Goal: Task Accomplishment & Management: Manage account settings

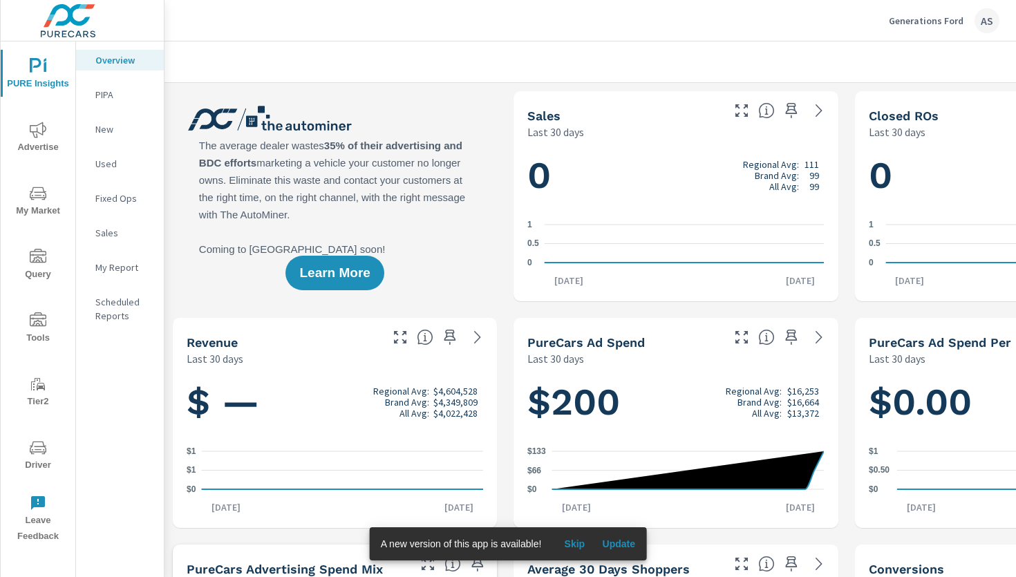
click at [70, 21] on img at bounding box center [68, 20] width 135 height 55
click at [38, 455] on icon "nav menu" at bounding box center [38, 447] width 17 height 17
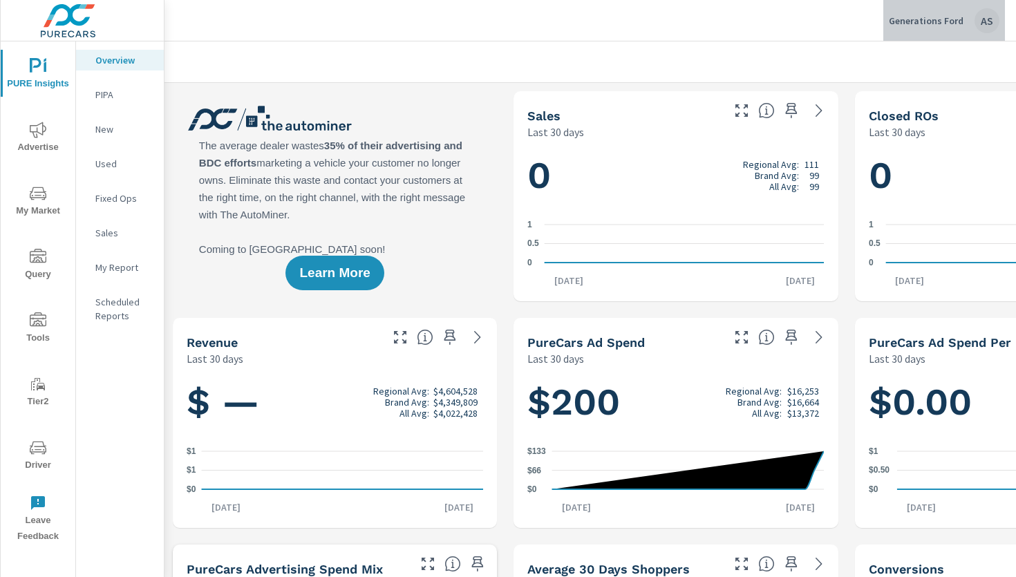
click at [947, 19] on p "Generations Ford" at bounding box center [925, 21] width 75 height 12
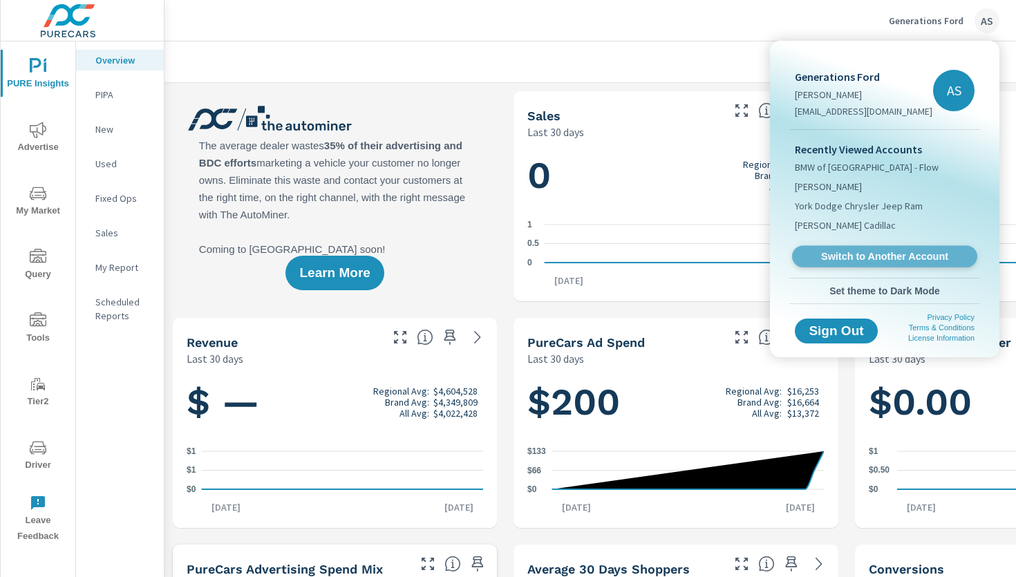
click at [879, 257] on span "Switch to Another Account" at bounding box center [883, 256] width 169 height 13
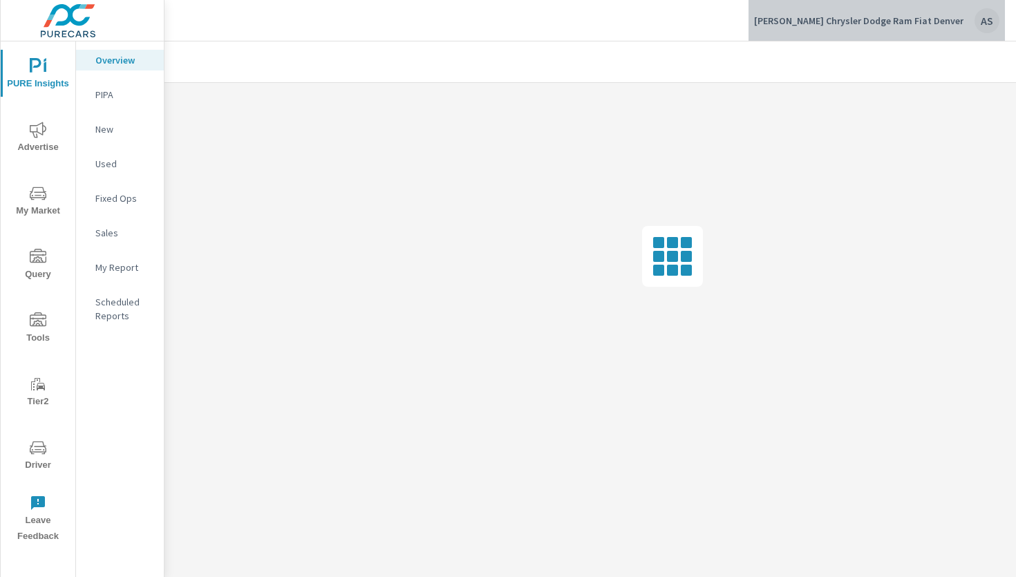
click at [982, 19] on div "AS" at bounding box center [986, 20] width 25 height 25
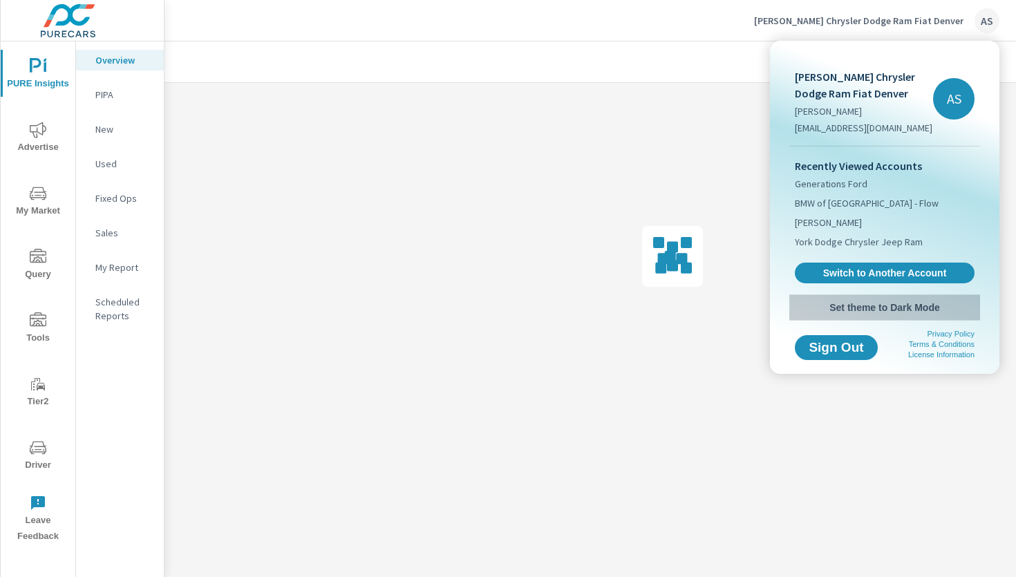
click at [873, 305] on span "Set theme to Dark Mode" at bounding box center [885, 307] width 180 height 12
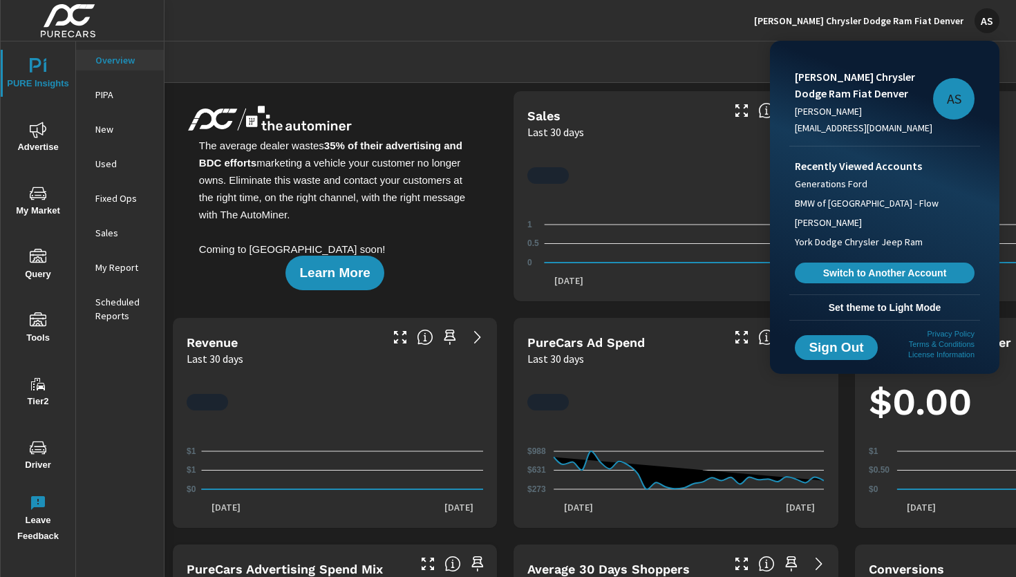
click at [426, 228] on div at bounding box center [508, 288] width 1016 height 577
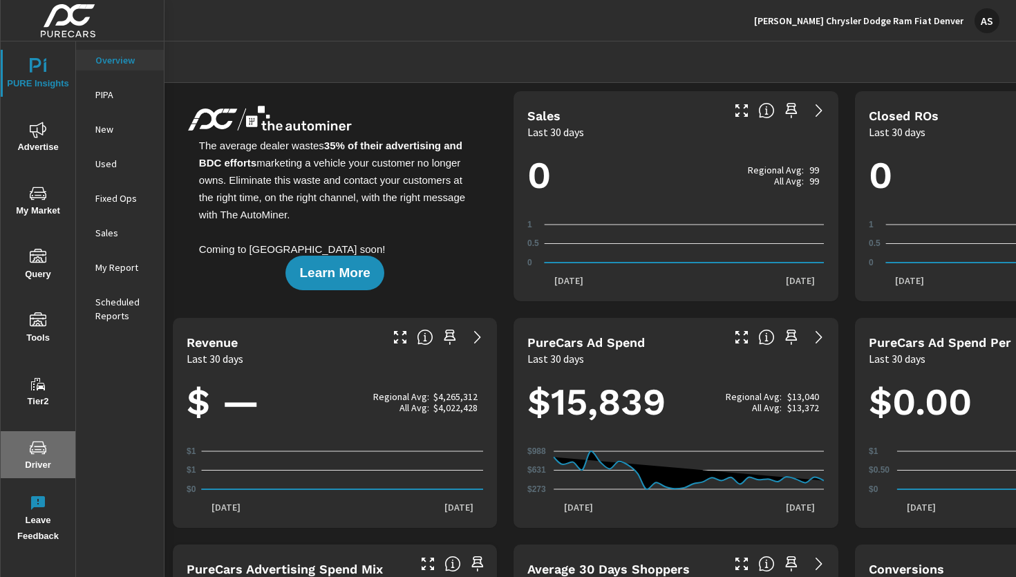
click at [46, 453] on icon "nav menu" at bounding box center [38, 447] width 17 height 17
